Goal: Information Seeking & Learning: Find specific page/section

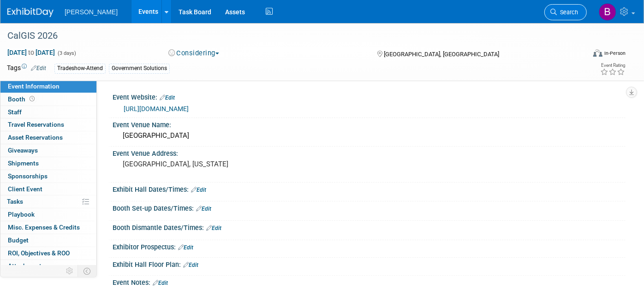
click at [571, 17] on link "Search" at bounding box center [566, 12] width 42 height 16
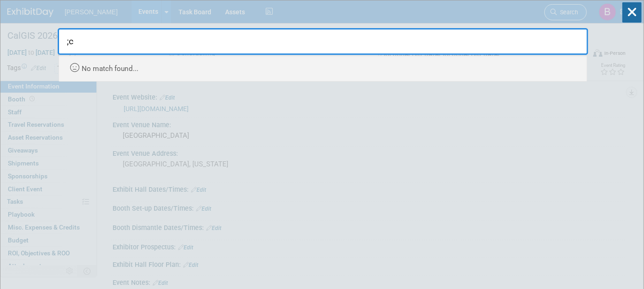
type input ";"
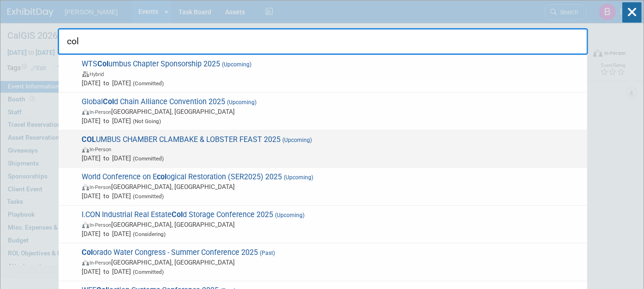
type input "col"
click at [283, 133] on div "COL UMBUS CHAMBER CLAMBAKE & LOBSTER FEAST 2025 (Upcoming) In-Person [DATE] to …" at bounding box center [323, 150] width 529 height 38
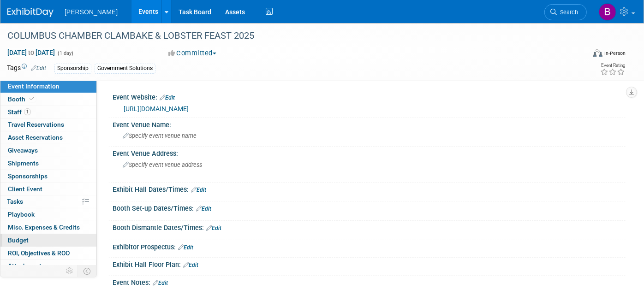
click at [58, 238] on link "Budget" at bounding box center [48, 240] width 96 height 12
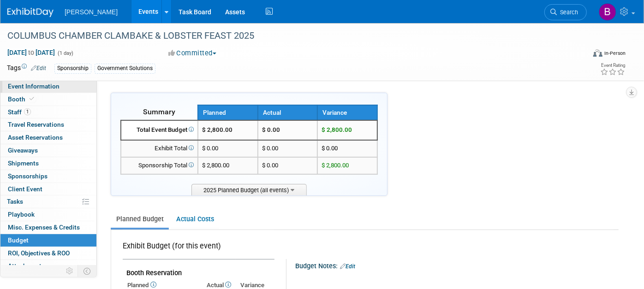
click at [51, 85] on span "Event Information" at bounding box center [34, 86] width 52 height 7
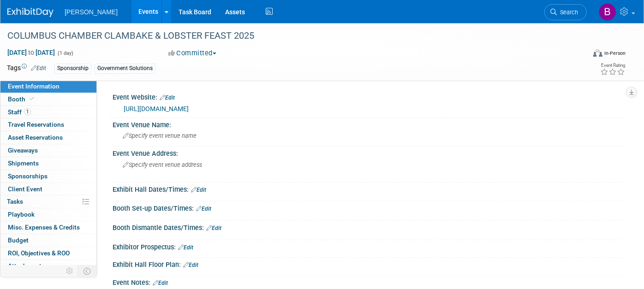
click at [156, 105] on link "https://columbus.org/events/clambake-lobster-feast/" at bounding box center [156, 108] width 65 height 7
